Goal: Information Seeking & Learning: Find contact information

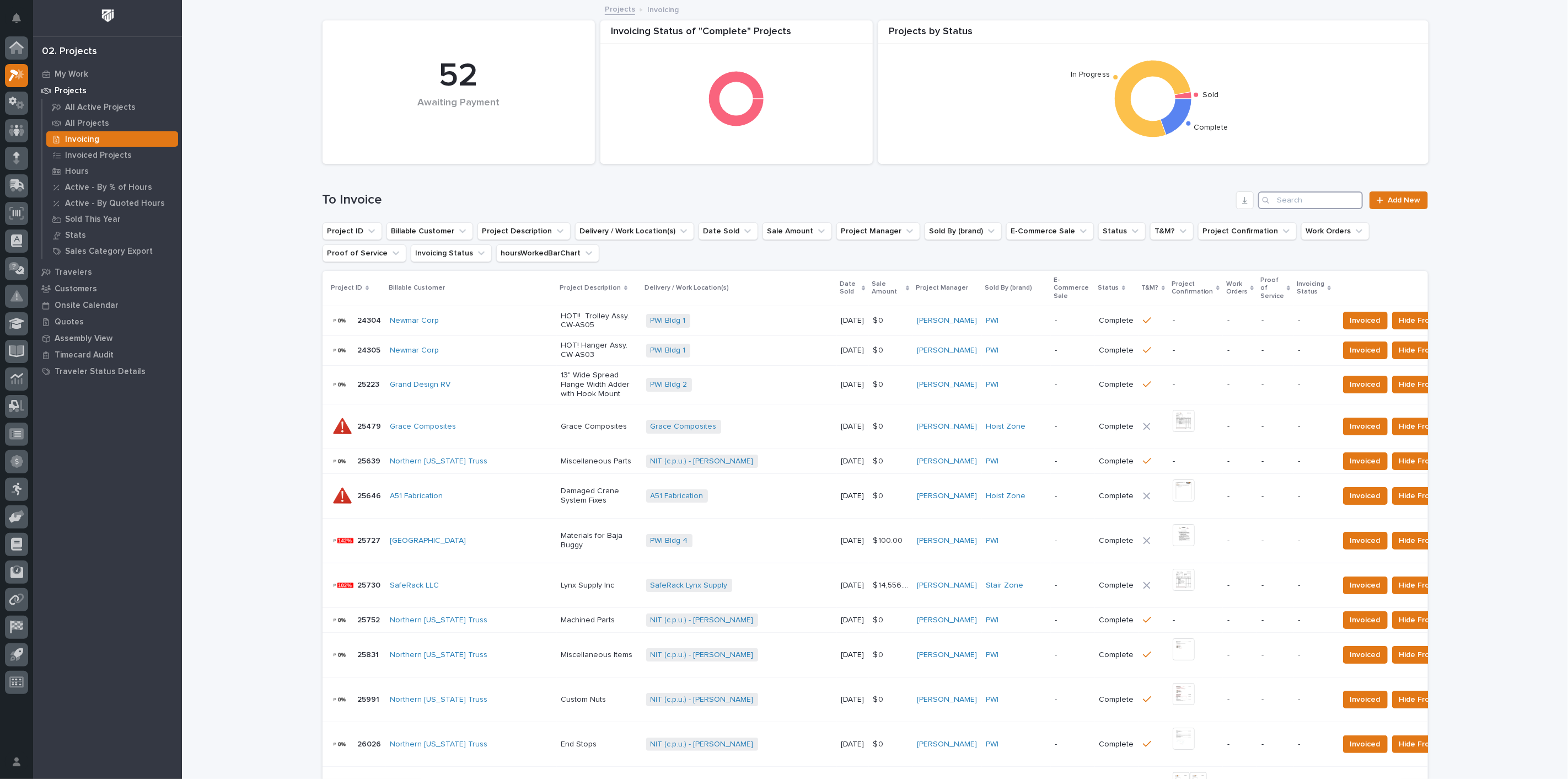
click at [1294, 202] on input "Search" at bounding box center [1310, 200] width 105 height 17
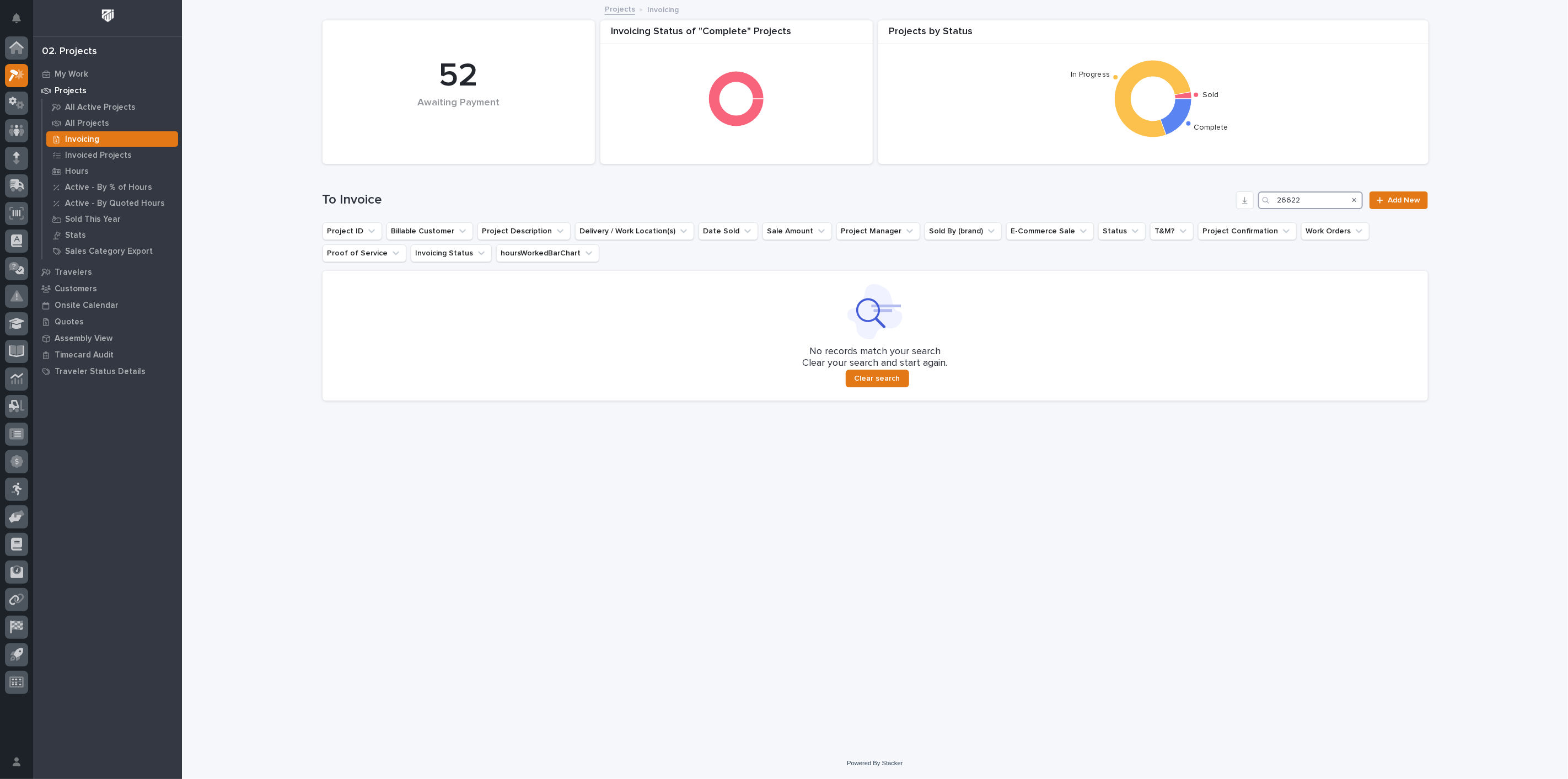
type input "26622"
drag, startPoint x: 1324, startPoint y: 202, endPoint x: 1176, endPoint y: 204, distance: 148.0
click at [1176, 204] on div "To Invoice 26622 Add New" at bounding box center [875, 200] width 1106 height 17
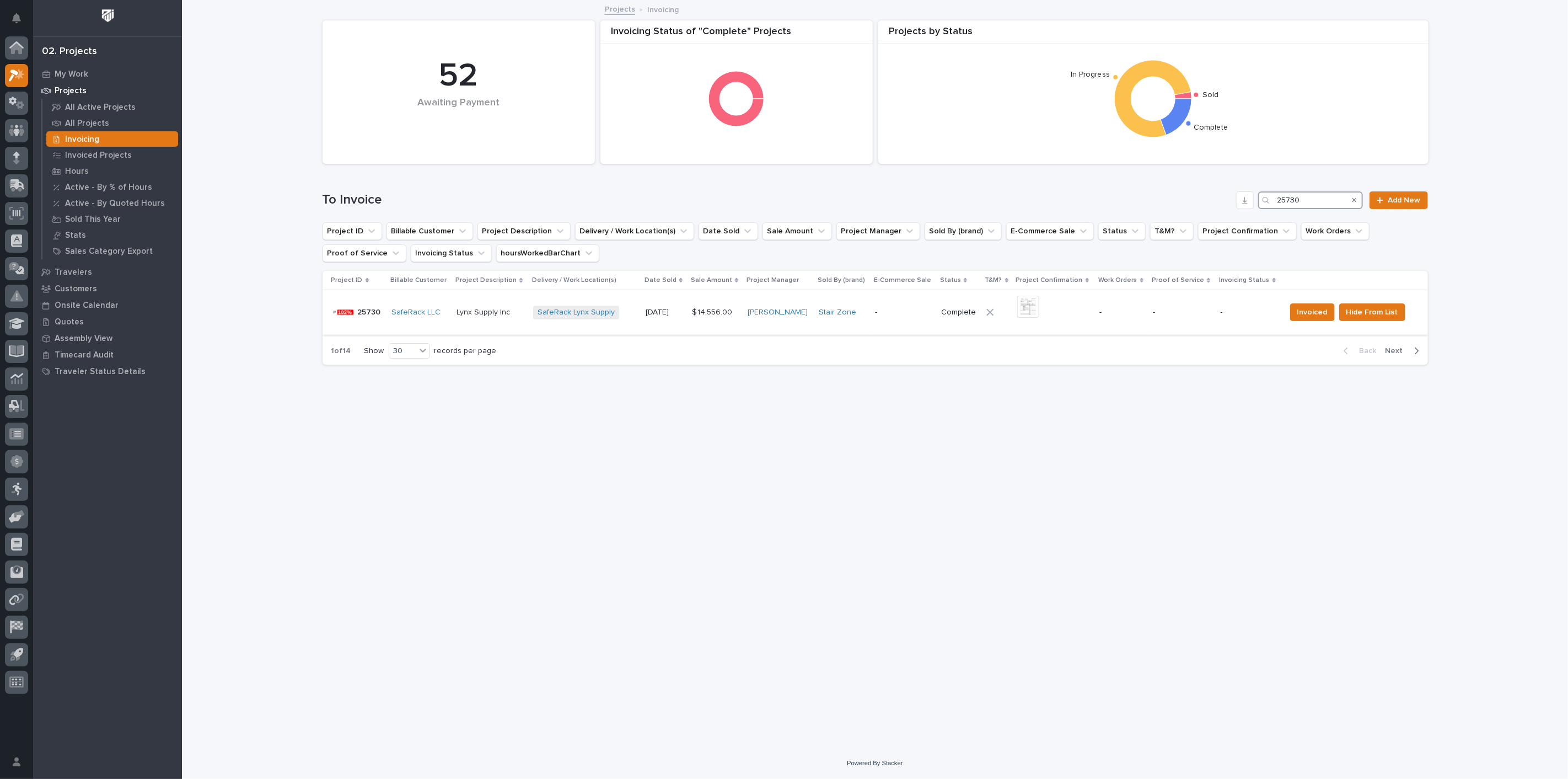
type input "25730"
drag, startPoint x: 1319, startPoint y: 297, endPoint x: 1316, endPoint y: 306, distance: 9.5
click at [1316, 306] on td "Invoiced Hide From List" at bounding box center [1354, 312] width 147 height 45
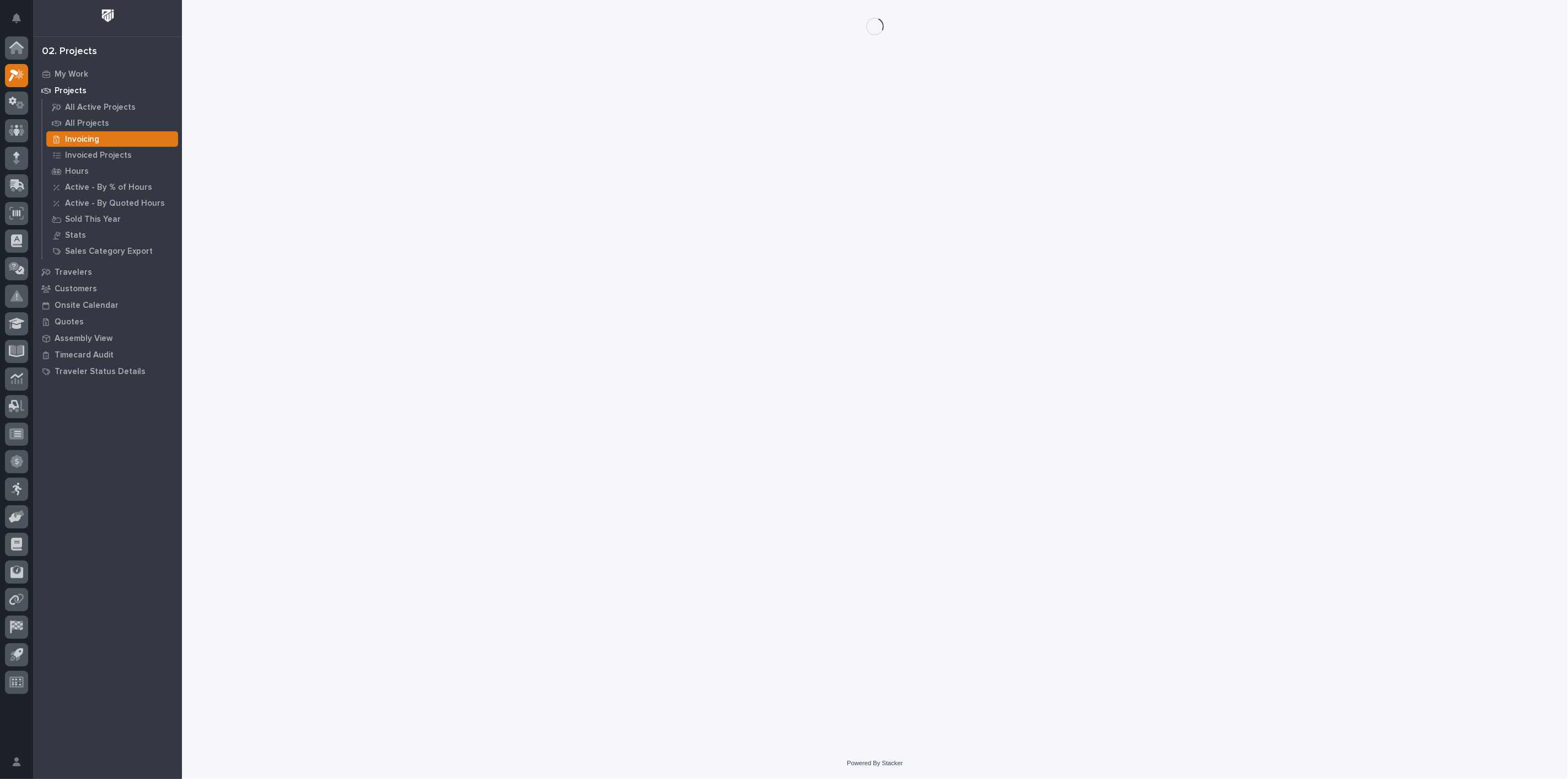
click at [1315, 311] on div "Loading... Saving… Loading... Saving…" at bounding box center [875, 360] width 1116 height 720
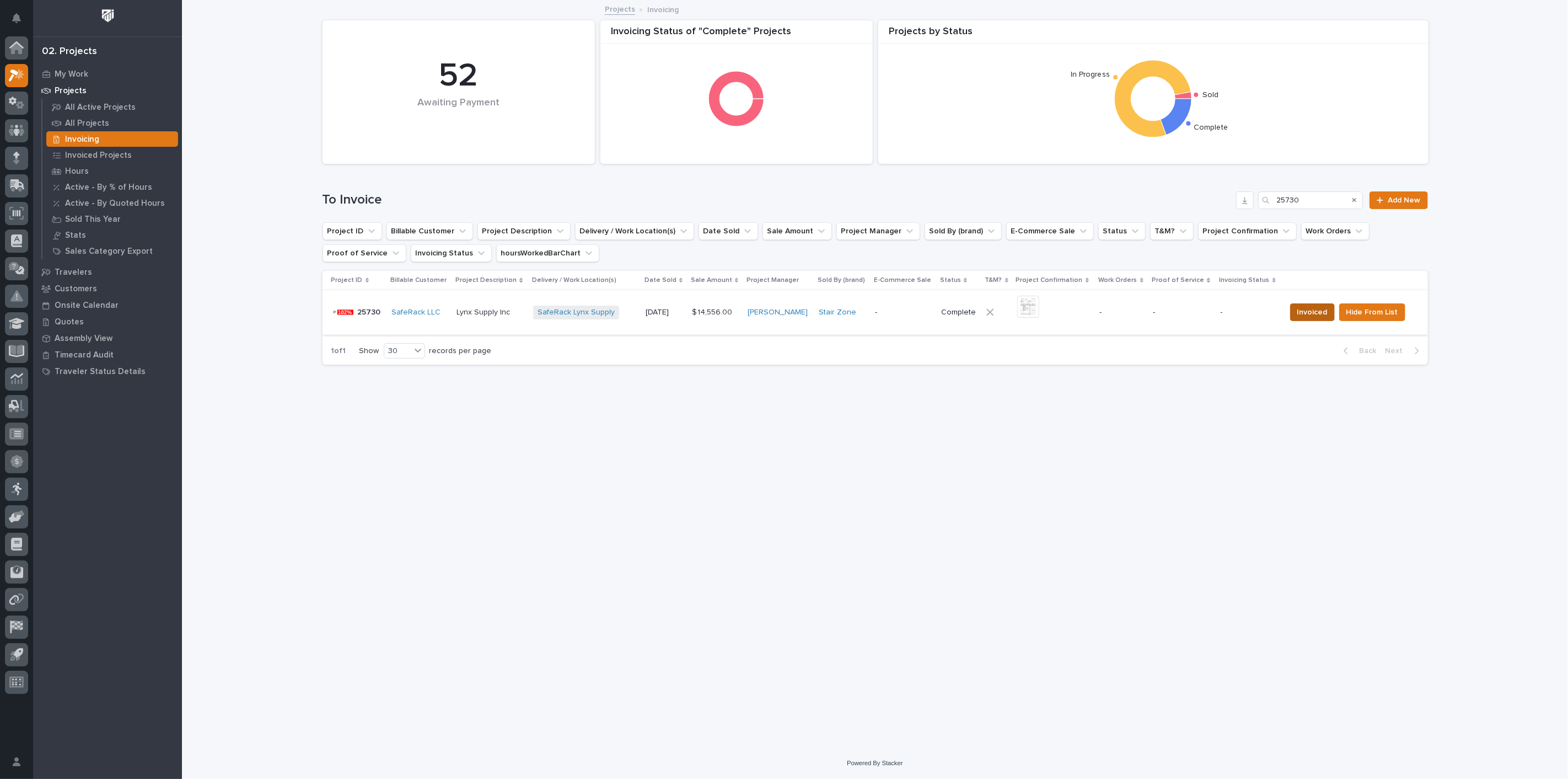
click at [1305, 312] on span "Invoiced" at bounding box center [1312, 312] width 30 height 13
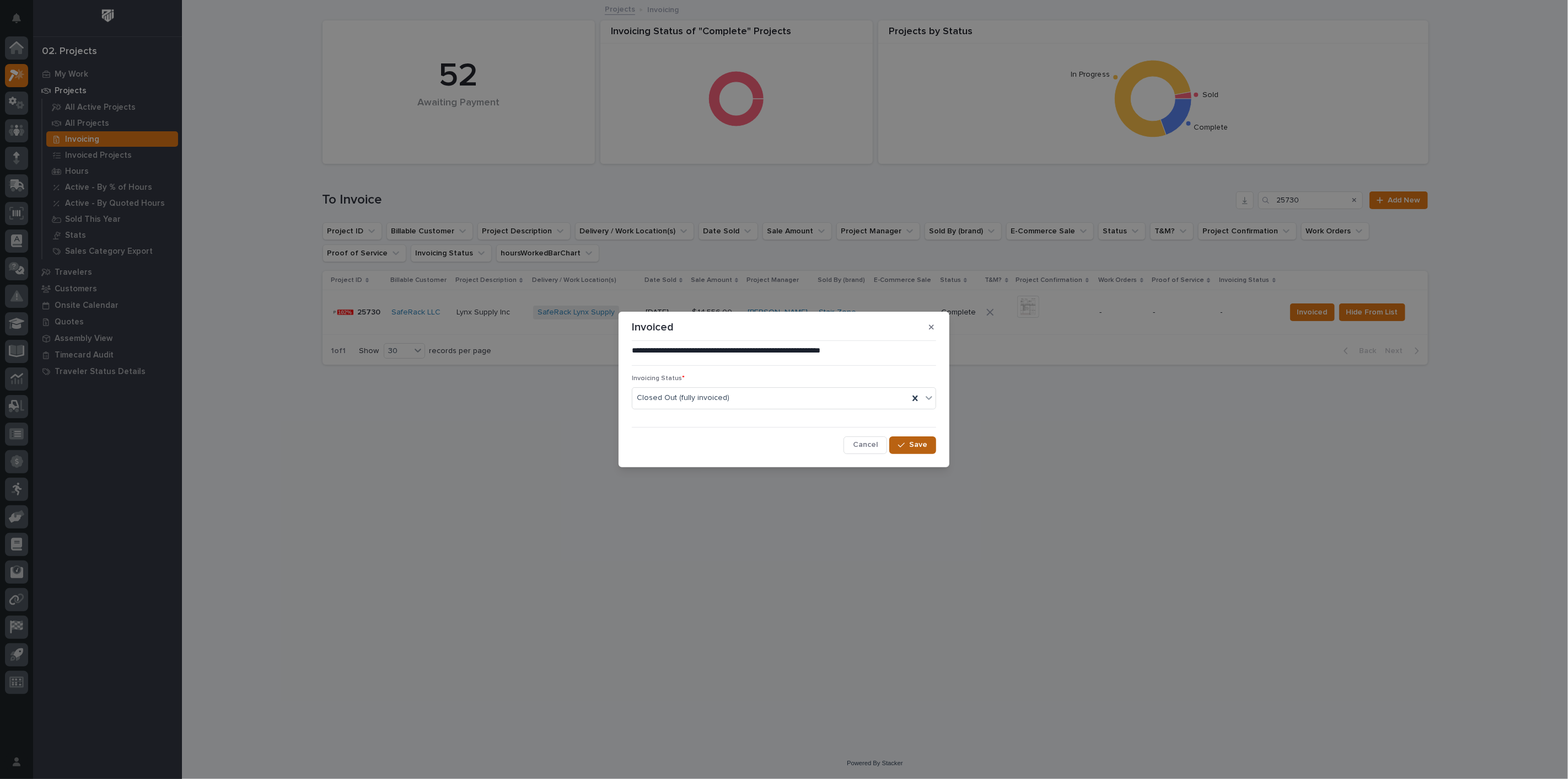
click at [919, 439] on button "Save" at bounding box center [913, 445] width 47 height 17
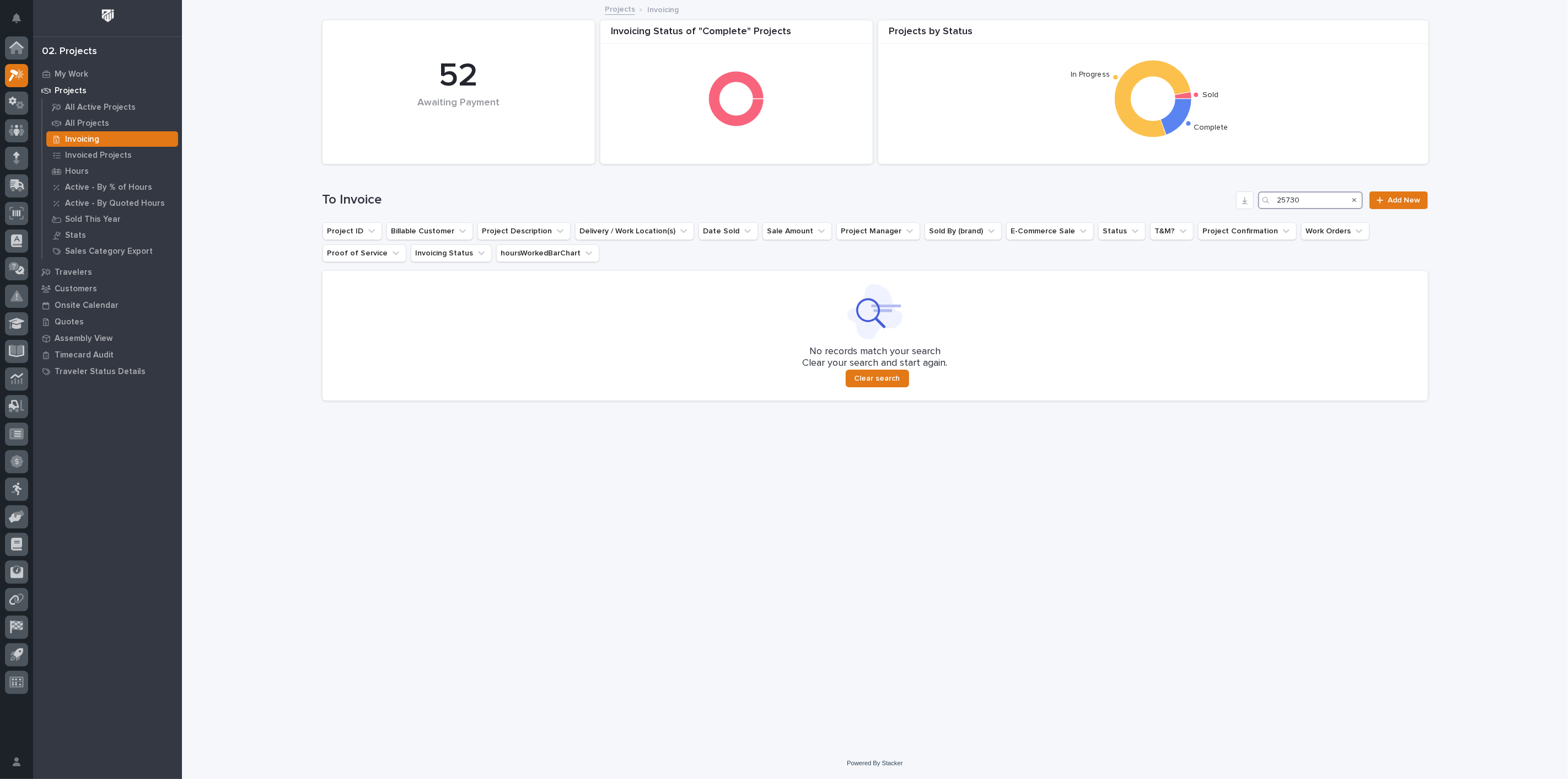
click at [1330, 201] on input "25730" at bounding box center [1310, 200] width 105 height 17
type input "2"
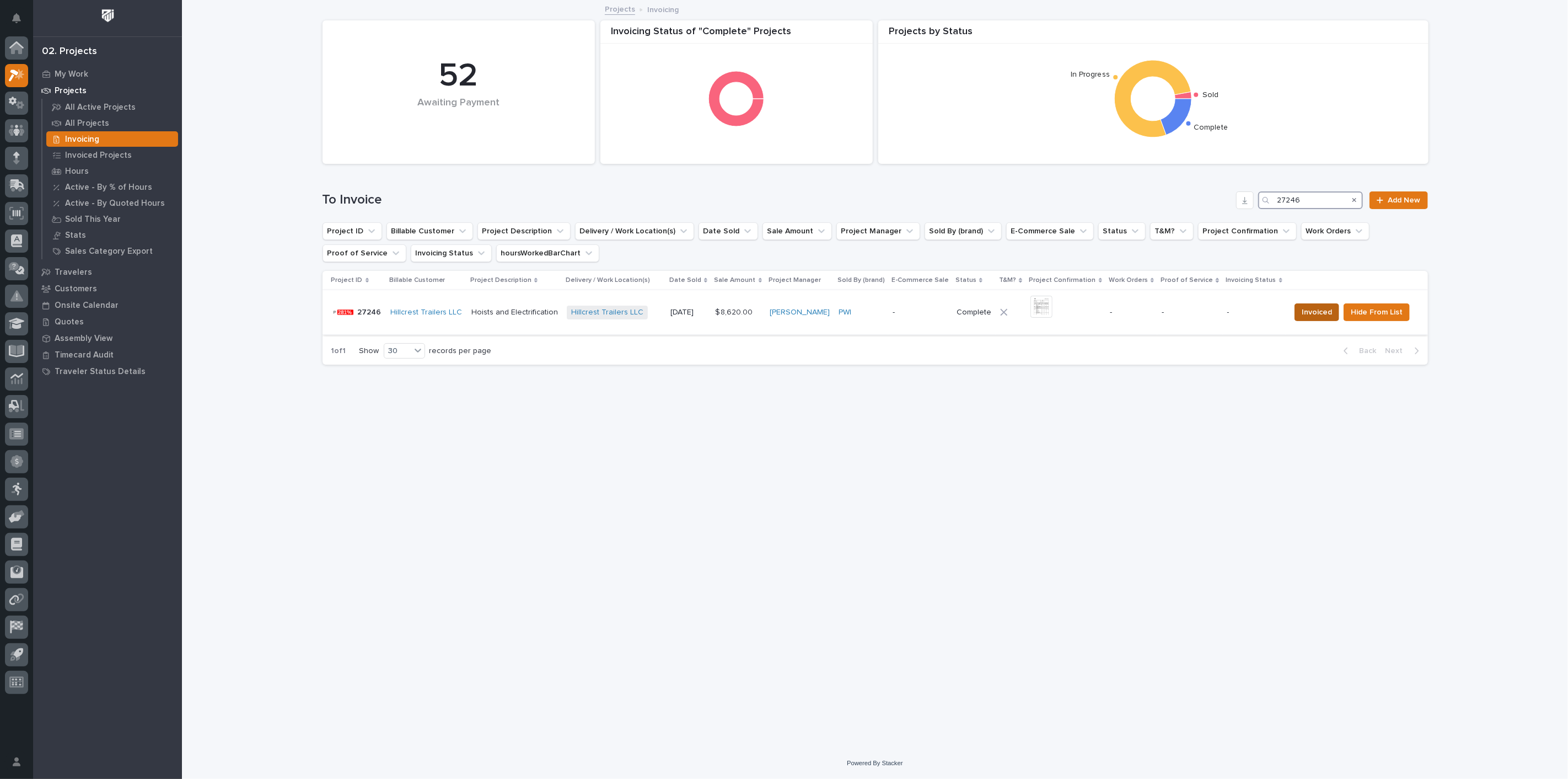
type input "27246"
click at [1314, 316] on span "Invoiced" at bounding box center [1316, 312] width 30 height 13
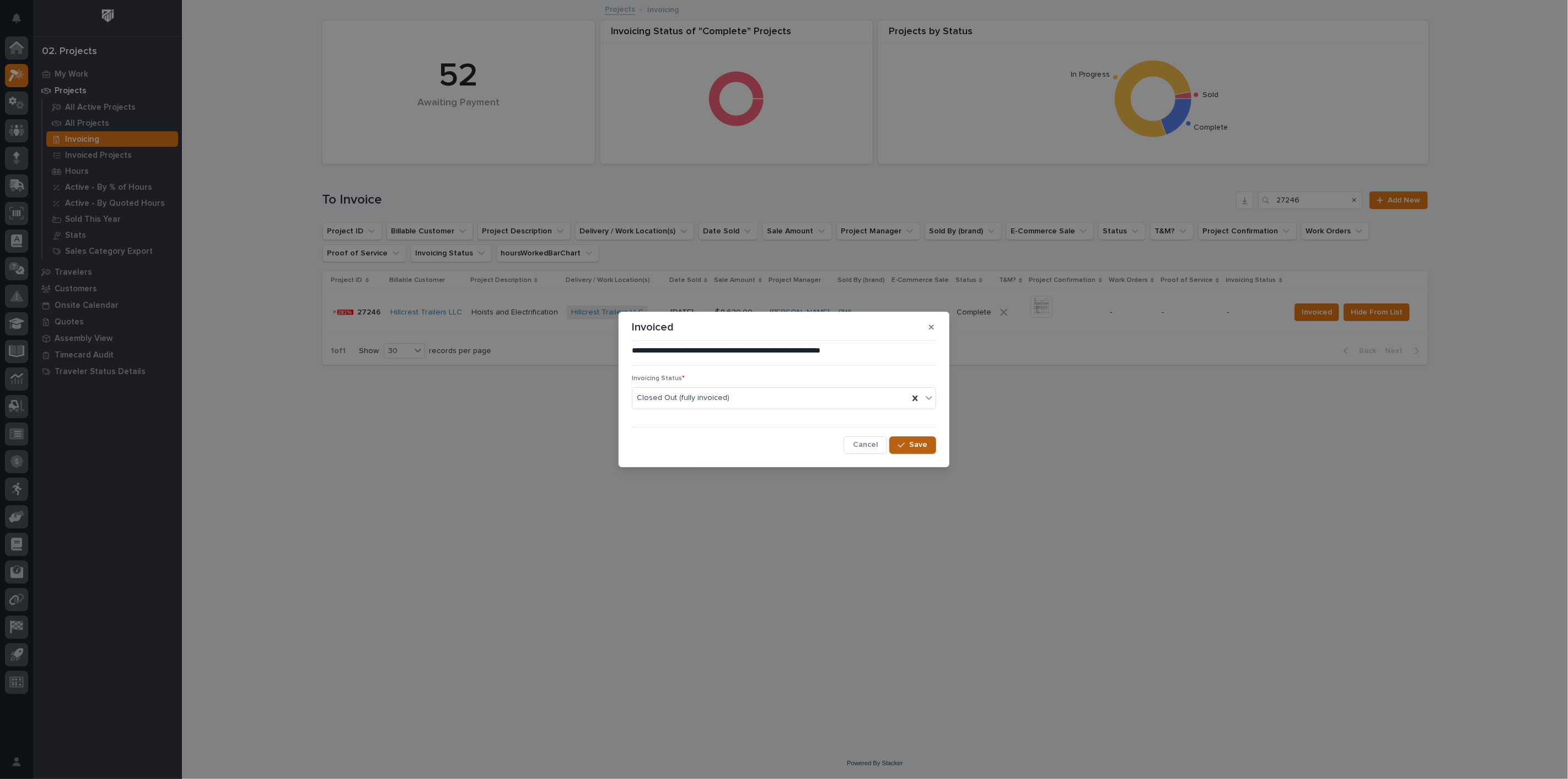
click at [913, 443] on span "Save" at bounding box center [918, 445] width 18 height 10
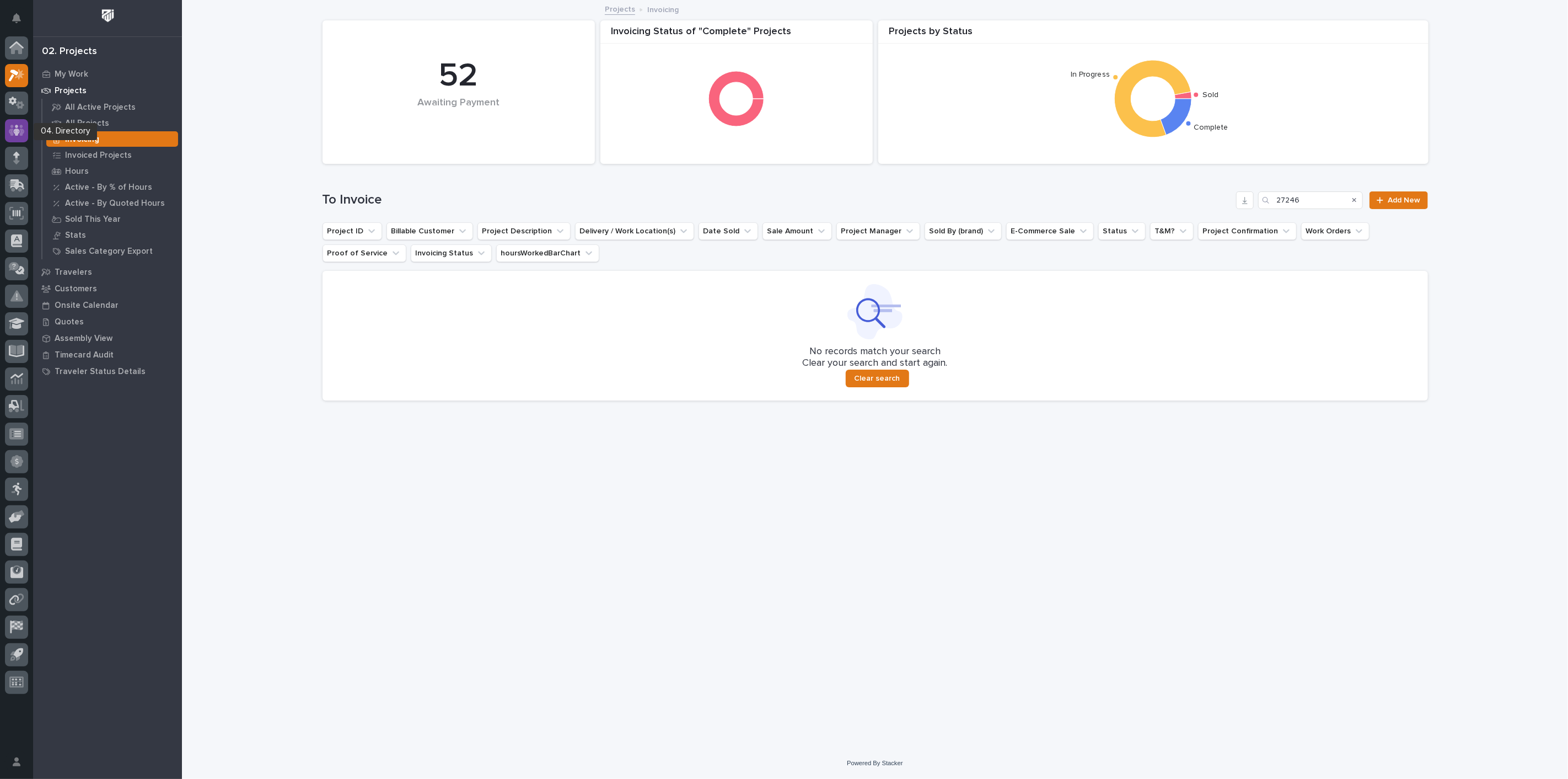
click at [24, 122] on div at bounding box center [16, 130] width 23 height 23
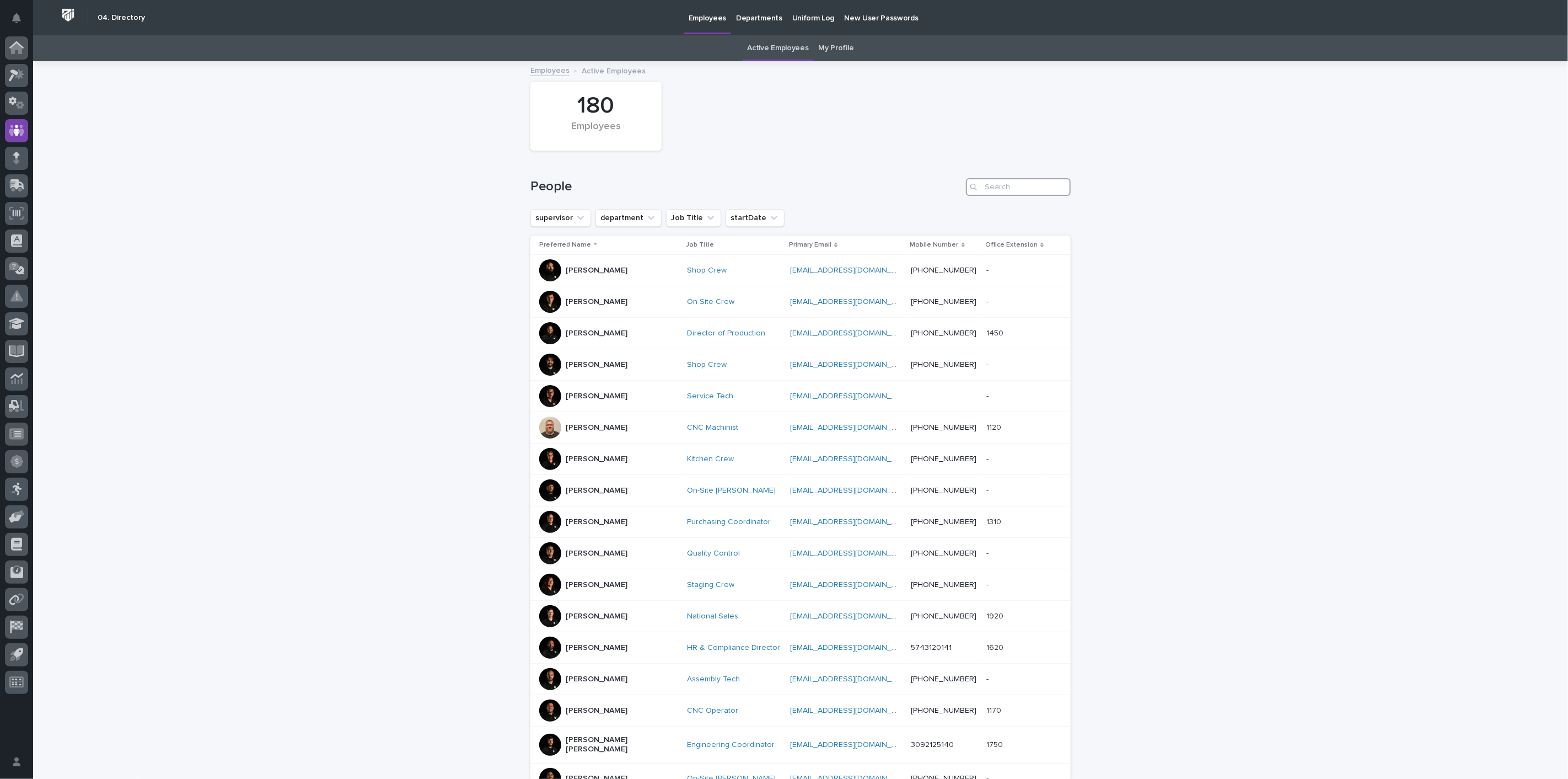
click at [1005, 183] on input "Search" at bounding box center [1018, 187] width 105 height 17
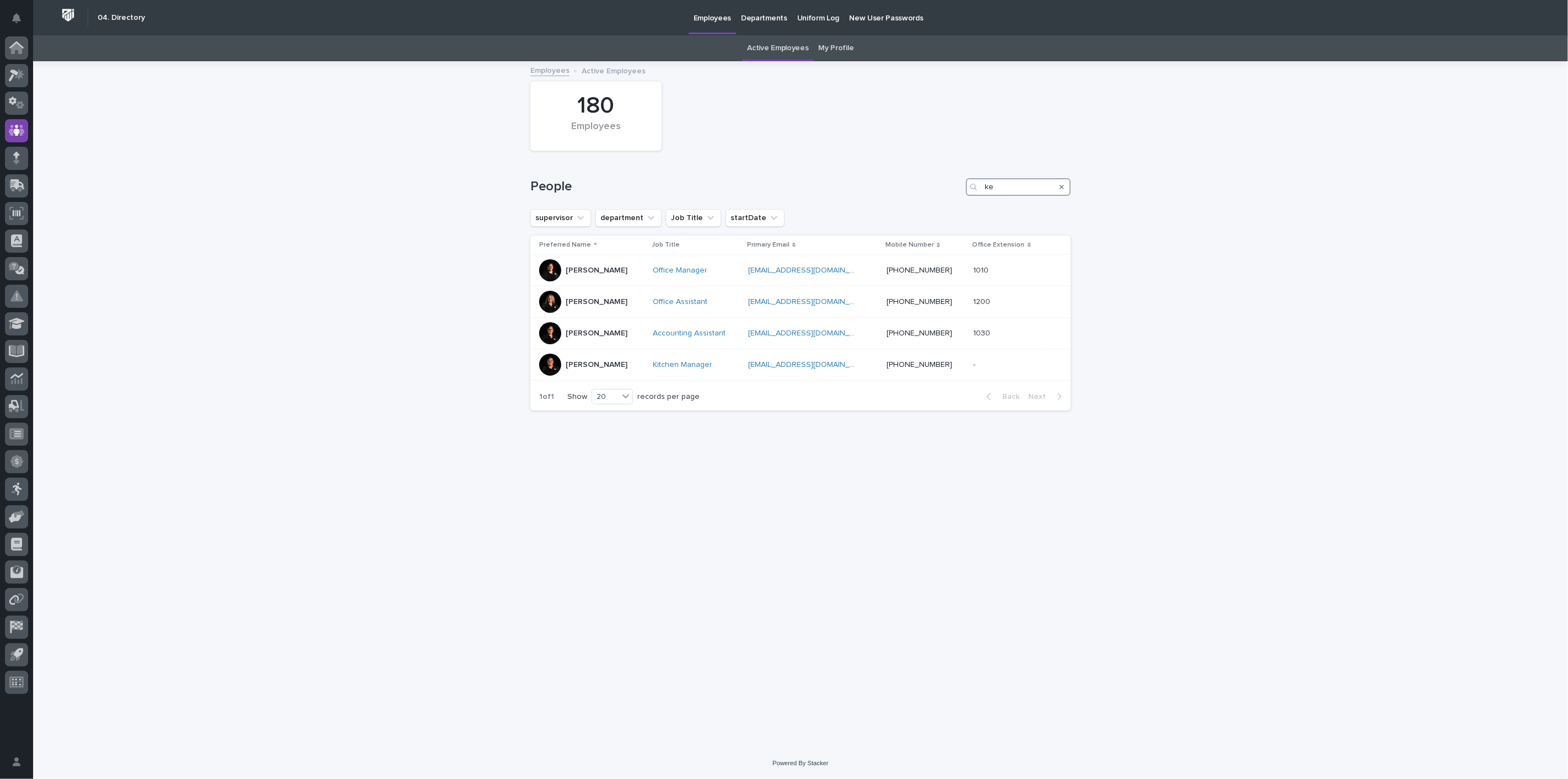
type input "k"
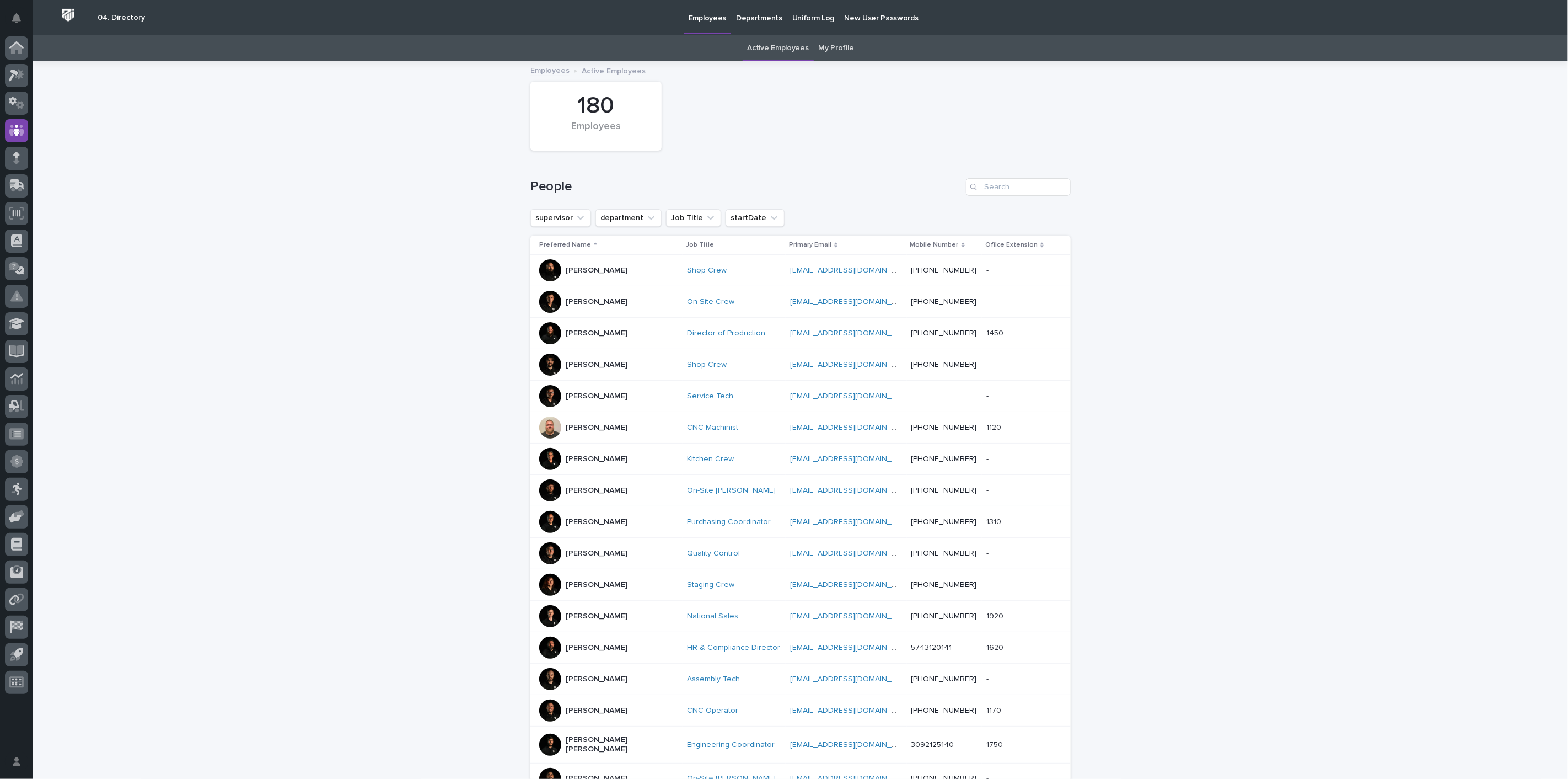
click at [655, 218] on ul "supervisor department Job Title startDate" at bounding box center [658, 218] width 259 height 22
click at [646, 220] on icon "department" at bounding box center [651, 218] width 11 height 11
click at [634, 326] on p "Engineering" at bounding box center [665, 328] width 119 height 8
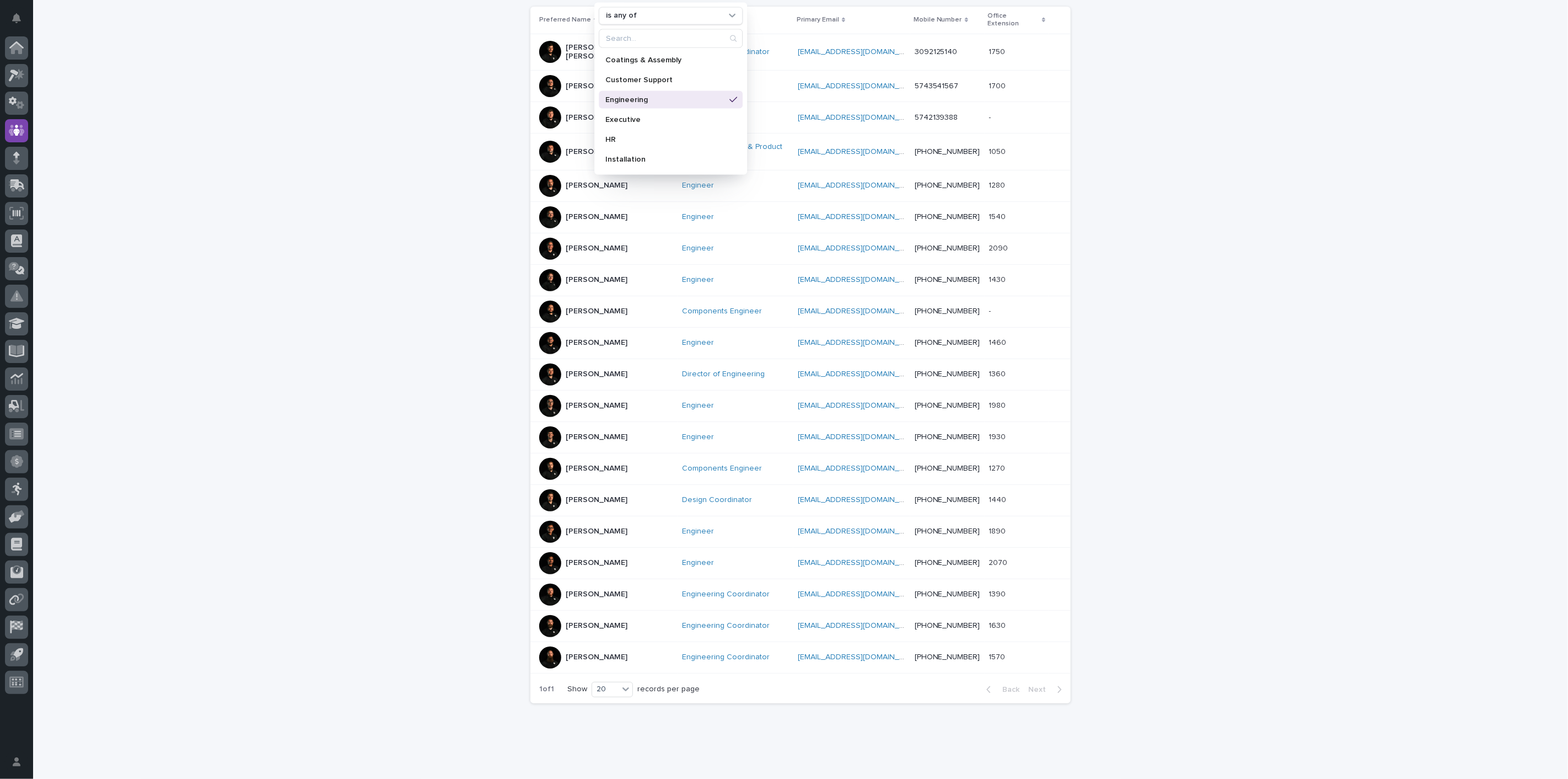
scroll to position [232, 0]
click at [574, 524] on p "[PERSON_NAME]" at bounding box center [597, 529] width 62 height 9
